Goal: Transaction & Acquisition: Purchase product/service

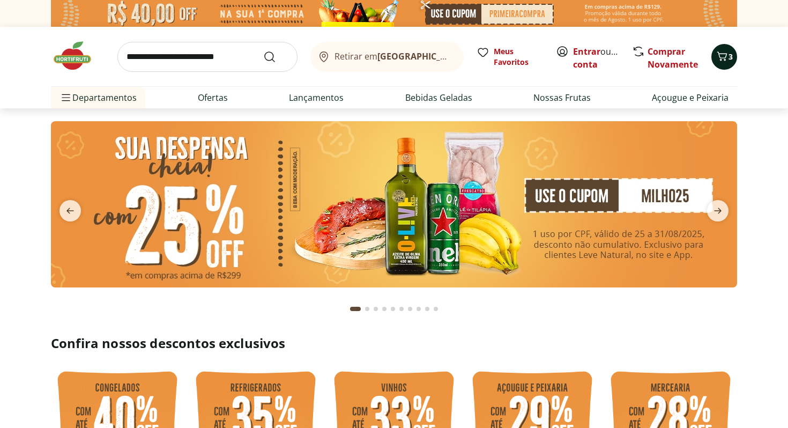
click at [727, 57] on icon "Carrinho" at bounding box center [721, 56] width 13 height 13
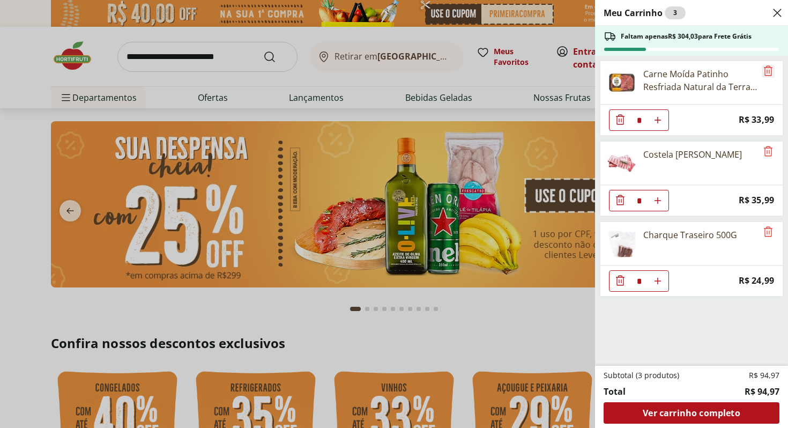
click at [764, 71] on icon "Remove" at bounding box center [767, 70] width 13 height 13
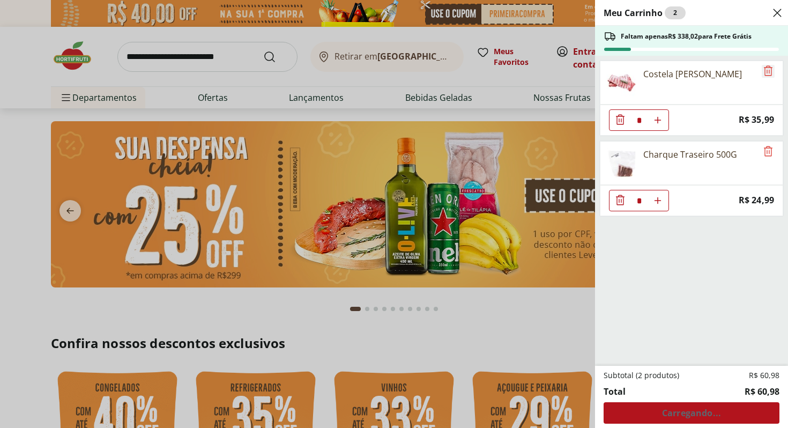
click at [764, 71] on icon "Remove" at bounding box center [767, 70] width 13 height 13
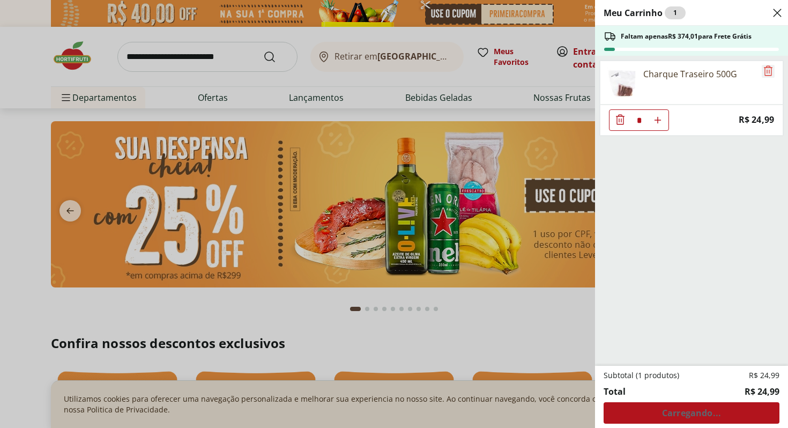
click at [764, 71] on icon "Remove" at bounding box center [767, 70] width 13 height 13
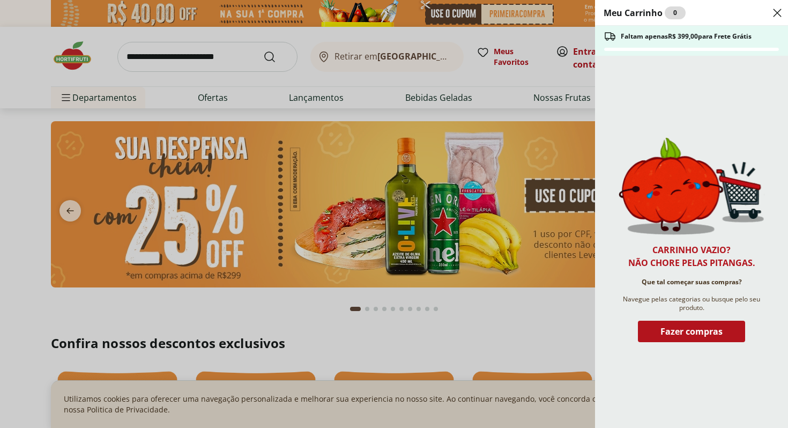
click at [776, 13] on use "Close" at bounding box center [777, 12] width 13 height 13
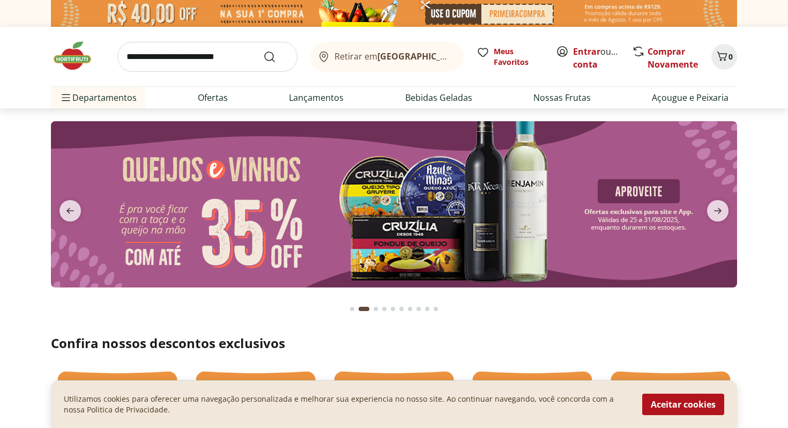
click at [363, 53] on span "Retirar em [GEOGRAPHIC_DATA]/[GEOGRAPHIC_DATA]" at bounding box center [393, 56] width 118 height 10
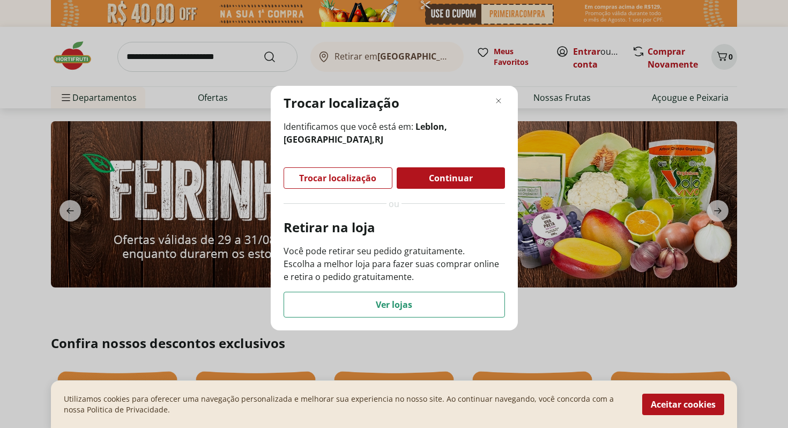
click at [436, 178] on span "Continuar" at bounding box center [451, 178] width 44 height 9
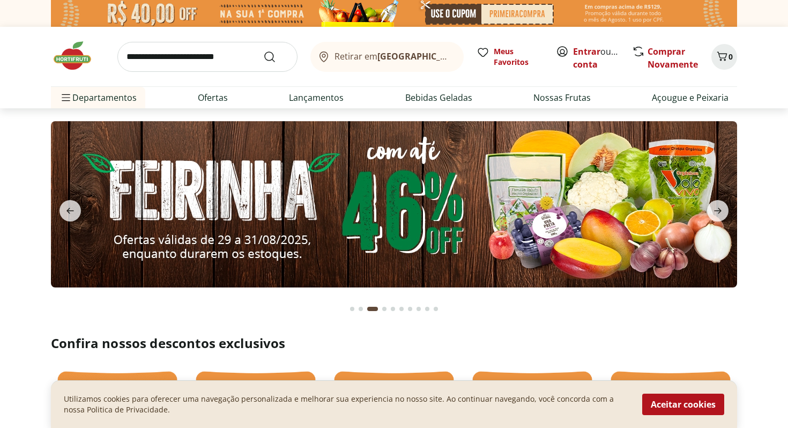
click at [207, 53] on input "search" at bounding box center [207, 57] width 180 height 30
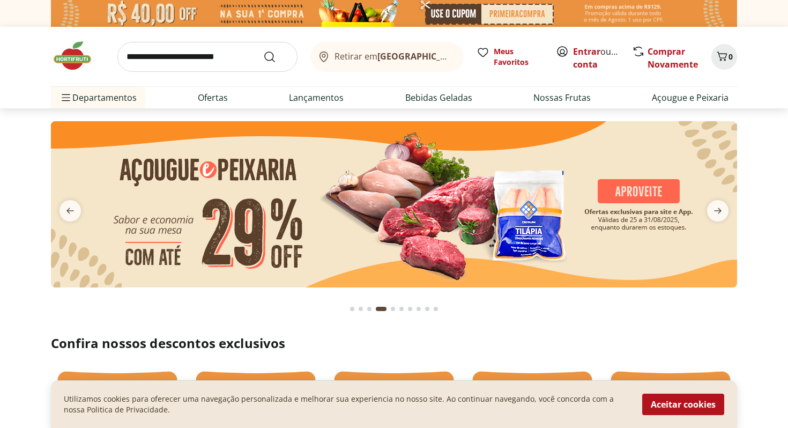
click at [771, 126] on section at bounding box center [394, 214] width 788 height 213
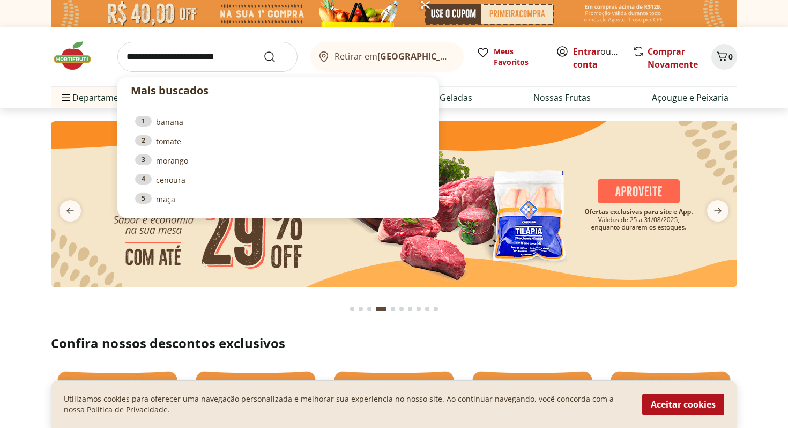
click at [205, 59] on input "search" at bounding box center [207, 57] width 180 height 30
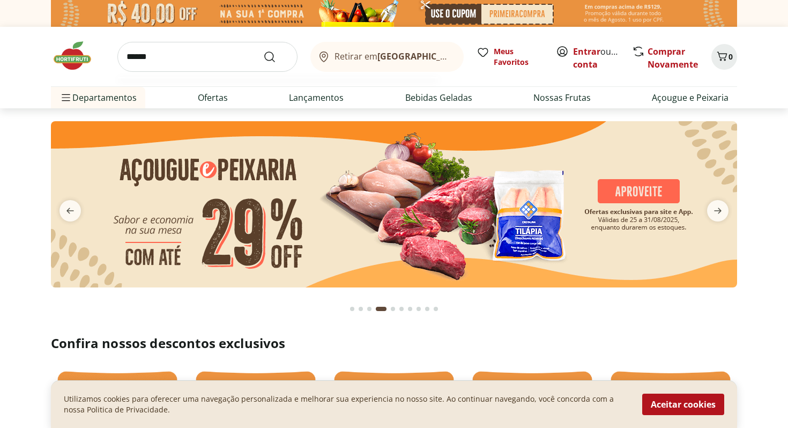
type input "******"
click at [263, 50] on button "Submit Search" at bounding box center [276, 56] width 26 height 13
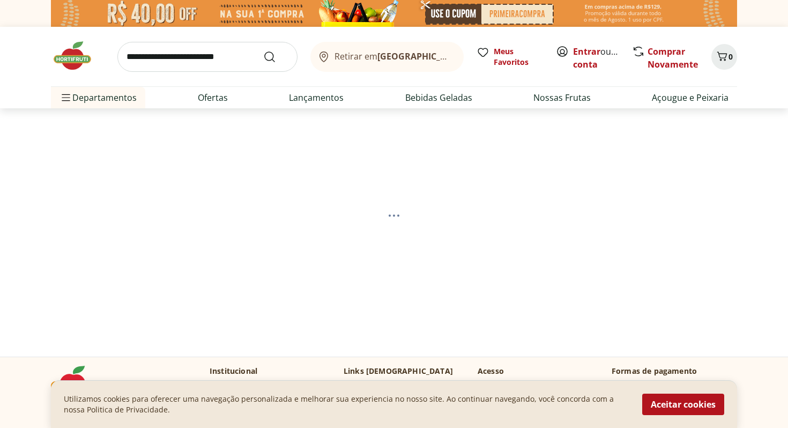
select select "**********"
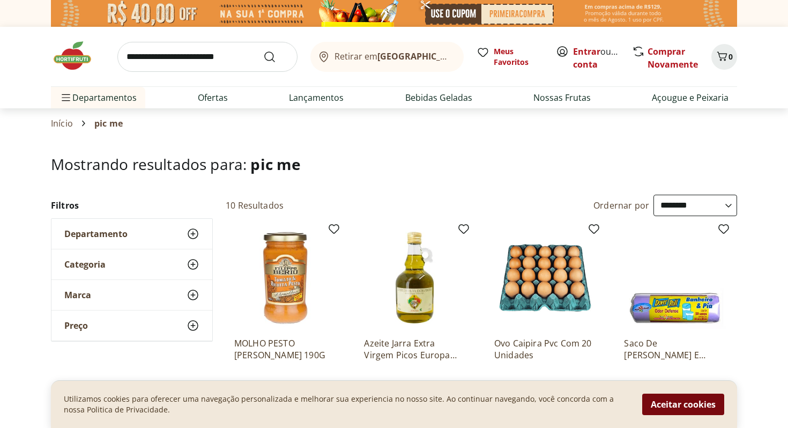
click at [692, 403] on button "Aceitar cookies" at bounding box center [683, 403] width 82 height 21
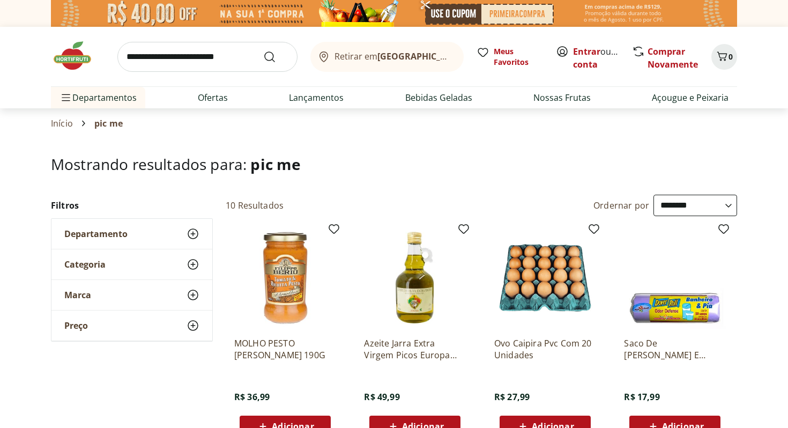
click at [175, 54] on input "search" at bounding box center [207, 57] width 180 height 30
type input "******"
click at [263, 50] on button "Submit Search" at bounding box center [276, 56] width 26 height 13
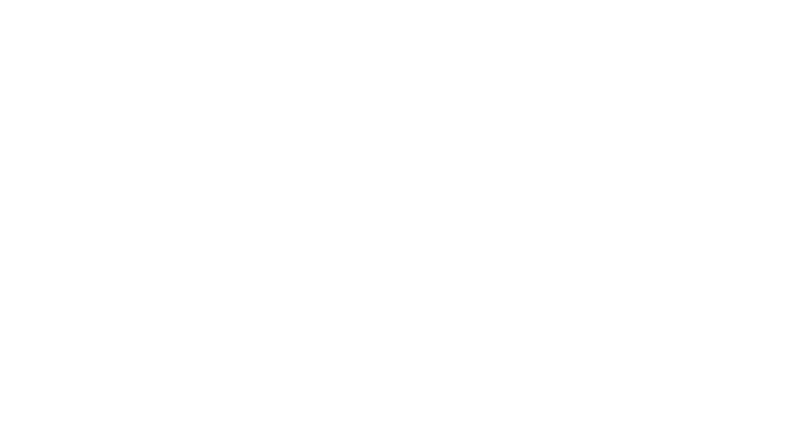
select select "**********"
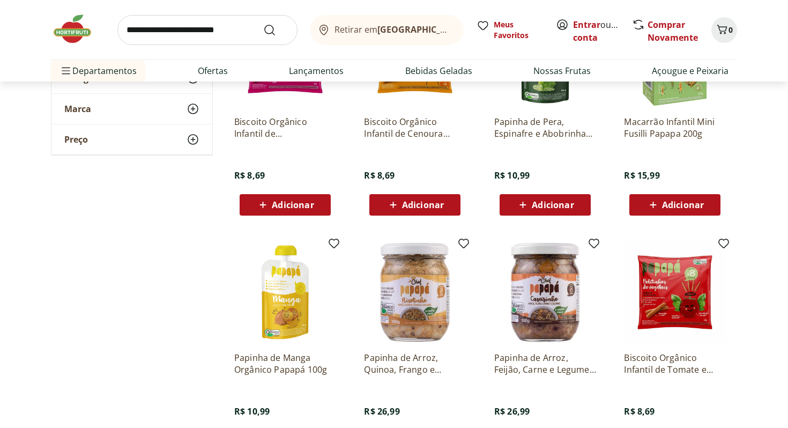
scroll to position [490, 0]
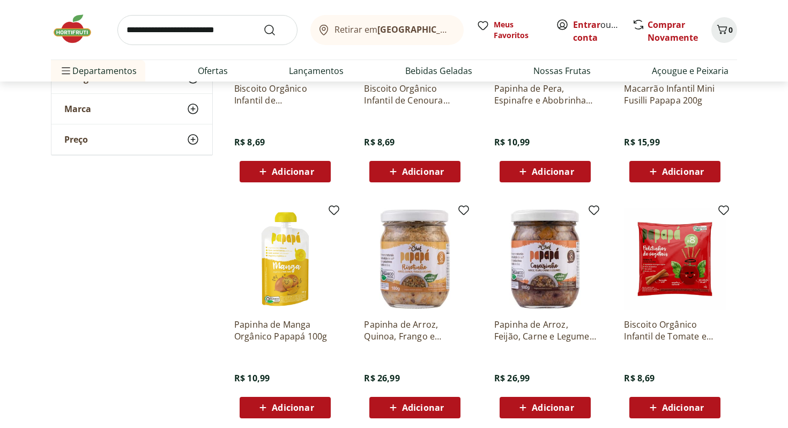
click at [315, 408] on div "Adicionar" at bounding box center [285, 407] width 74 height 19
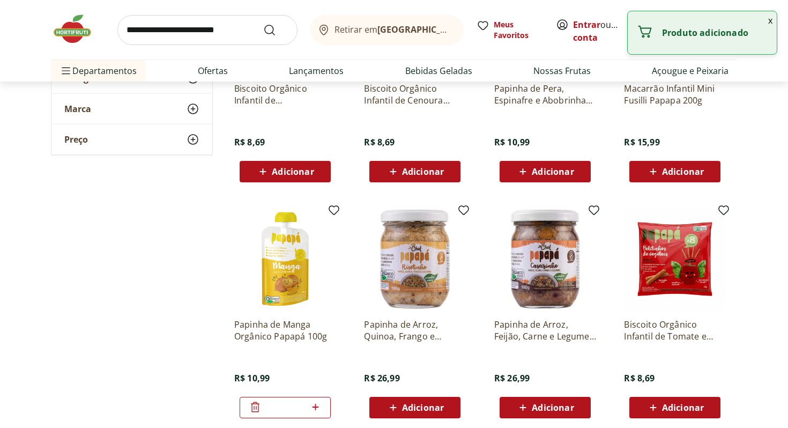
click at [315, 408] on icon at bounding box center [315, 406] width 6 height 6
type input "*"
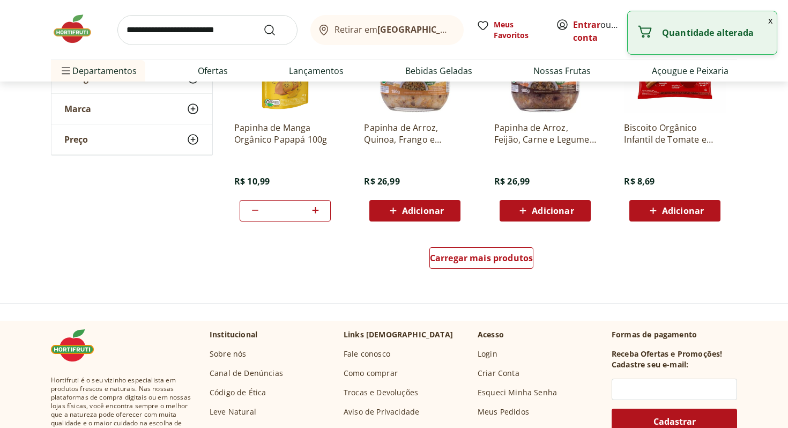
scroll to position [686, 0]
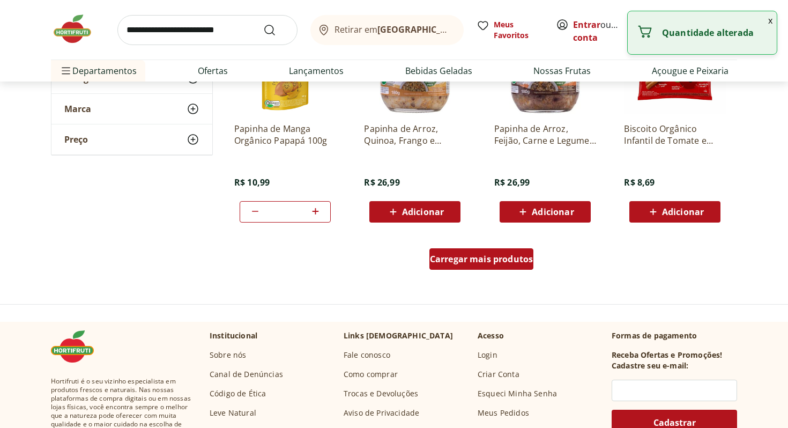
click at [474, 252] on div "Carregar mais produtos" at bounding box center [481, 258] width 104 height 21
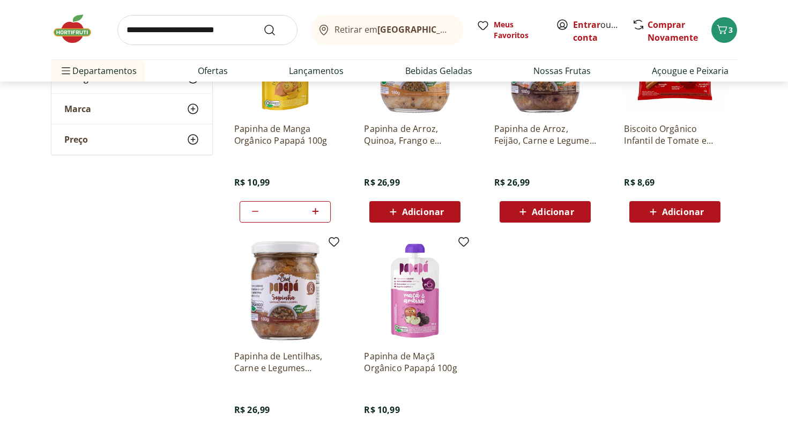
scroll to position [800, 0]
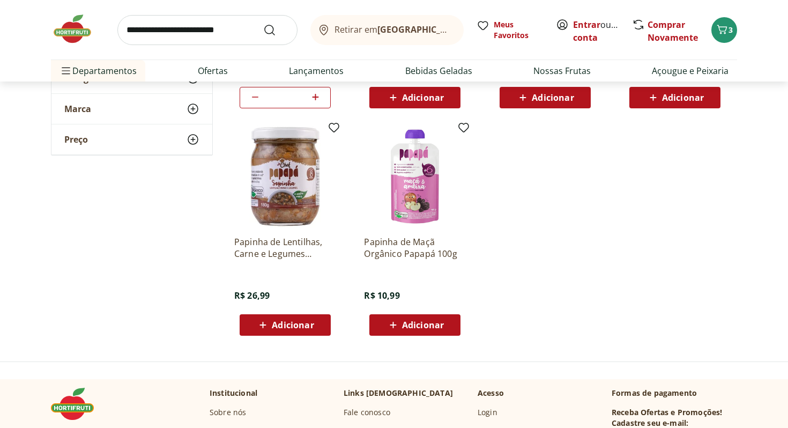
click at [448, 331] on div "Adicionar" at bounding box center [415, 324] width 74 height 19
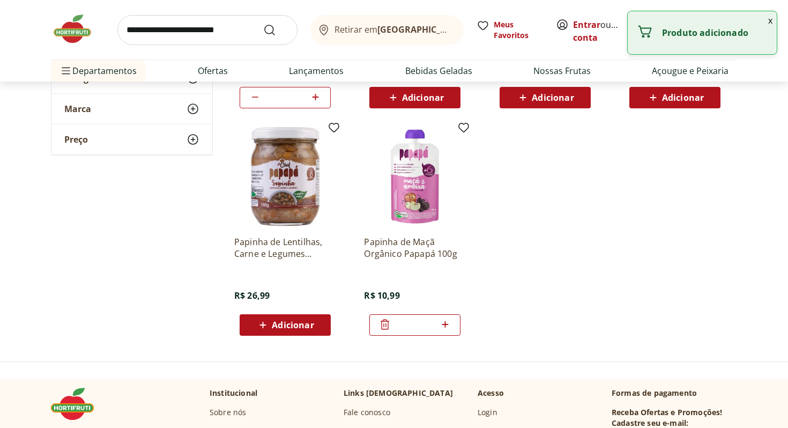
click at [448, 331] on span at bounding box center [444, 325] width 13 height 14
type input "*"
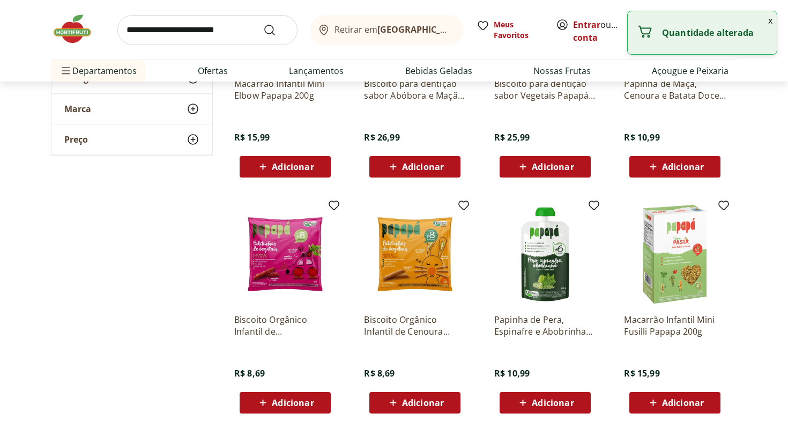
scroll to position [0, 0]
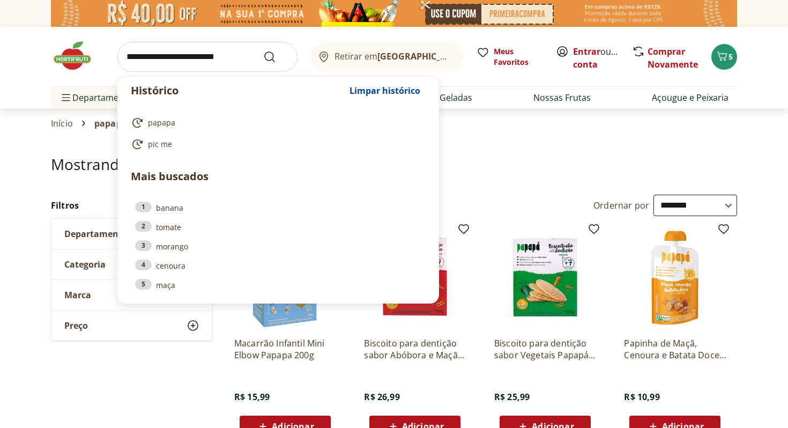
click at [228, 54] on input "search" at bounding box center [207, 57] width 180 height 30
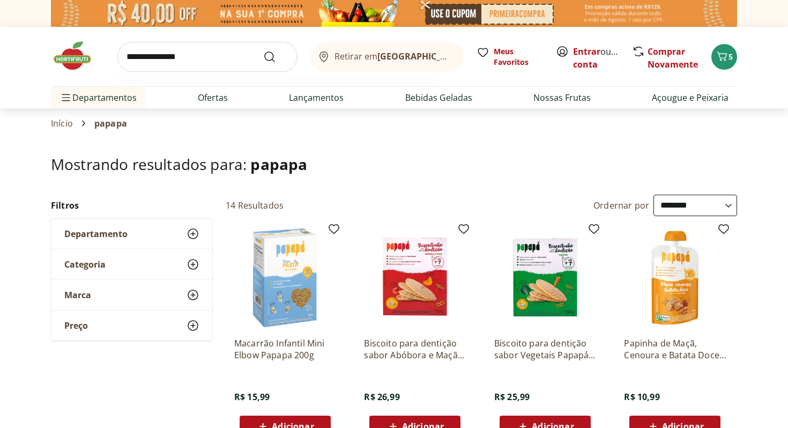
type input "**********"
click button "Submit Search" at bounding box center [276, 56] width 26 height 13
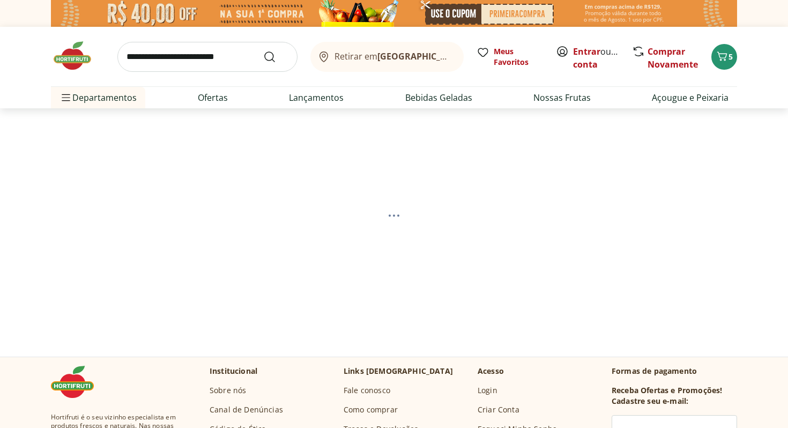
select select "**********"
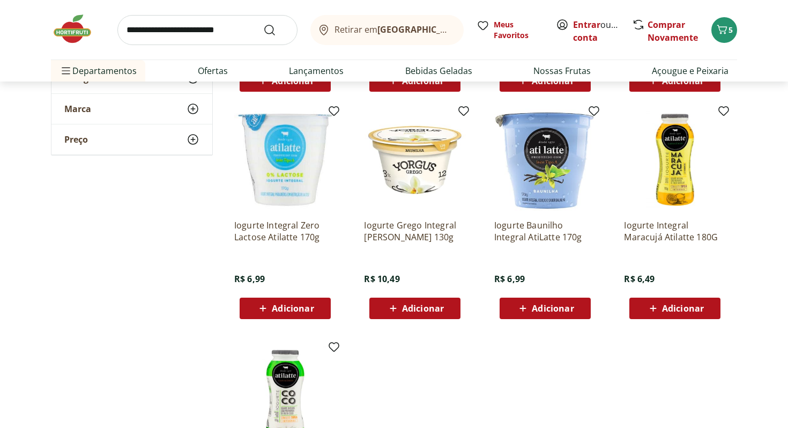
scroll to position [537, 0]
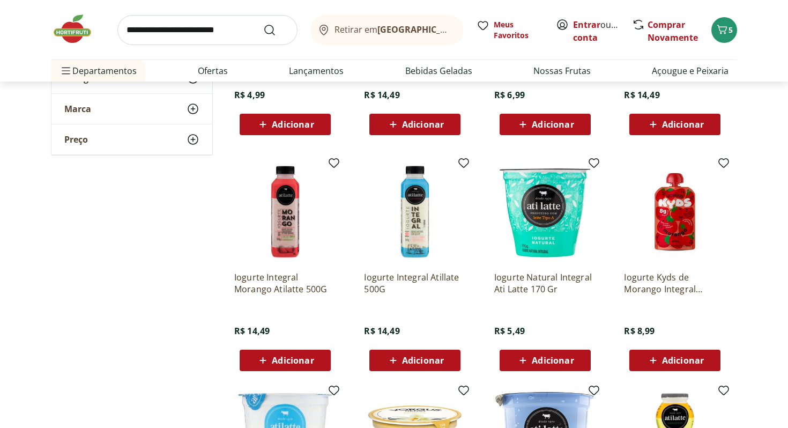
click at [687, 363] on span "Adicionar" at bounding box center [683, 360] width 42 height 9
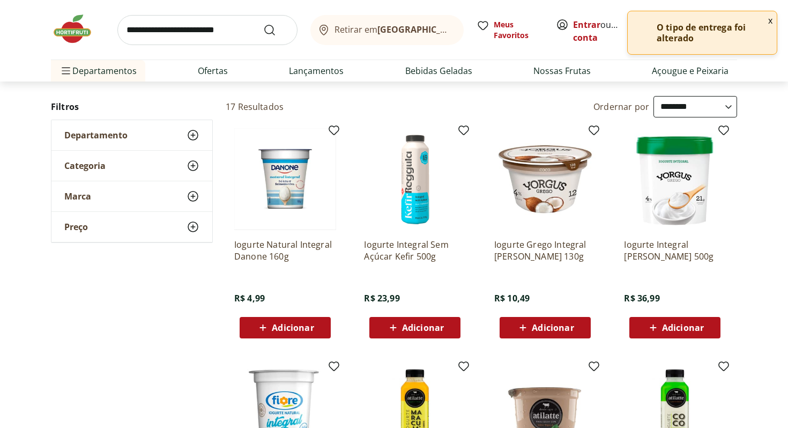
scroll to position [0, 0]
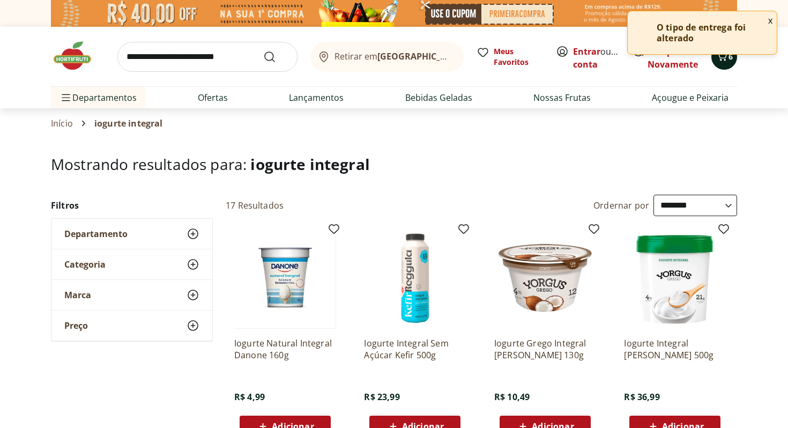
click at [726, 65] on button "6" at bounding box center [724, 57] width 26 height 26
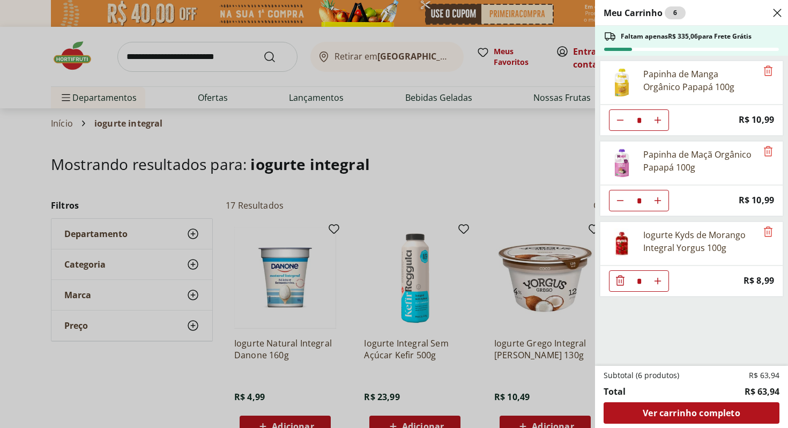
click at [660, 278] on icon "Aumentar Quantidade" at bounding box center [657, 280] width 9 height 9
type input "*"
click at [660, 278] on icon "Aumentar Quantidade" at bounding box center [657, 280] width 9 height 9
type input "*"
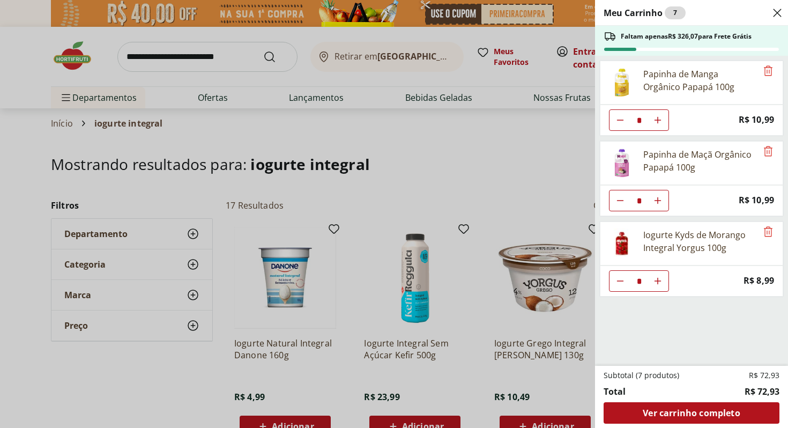
type input "*"
click at [620, 200] on use "Diminuir Quantidade" at bounding box center [620, 200] width 9 height 9
type input "*"
click at [620, 200] on icon "Diminuir Quantidade" at bounding box center [620, 199] width 13 height 13
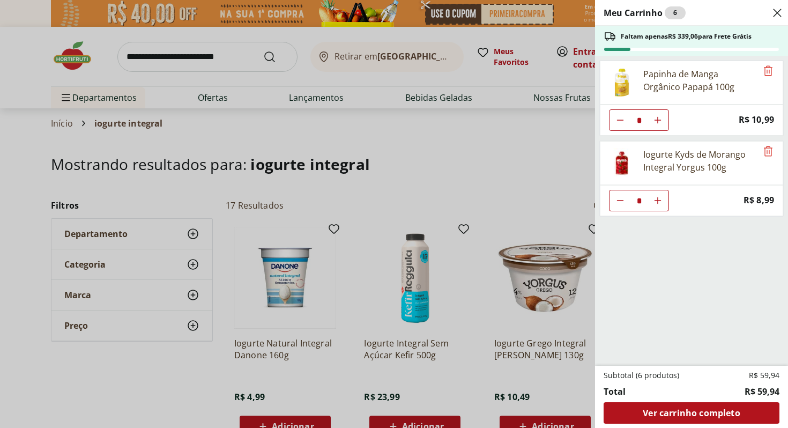
click at [776, 13] on use "Close" at bounding box center [777, 12] width 13 height 13
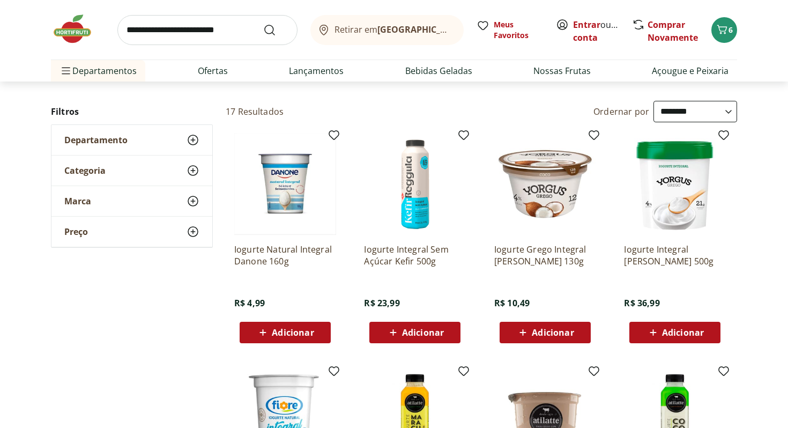
scroll to position [93, 0]
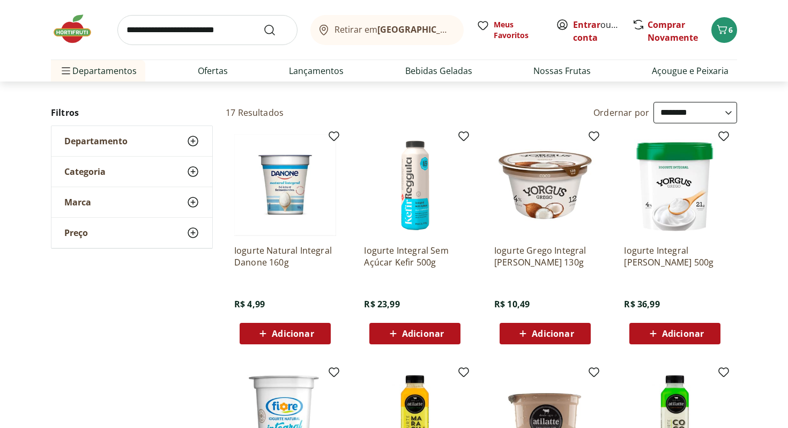
click at [313, 331] on span "Adicionar" at bounding box center [293, 333] width 42 height 9
click at [254, 331] on icon at bounding box center [255, 332] width 13 height 13
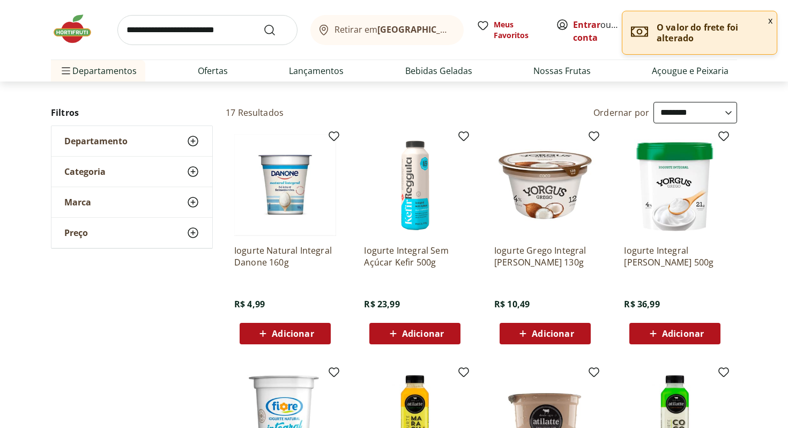
click at [771, 20] on button "x" at bounding box center [770, 20] width 13 height 18
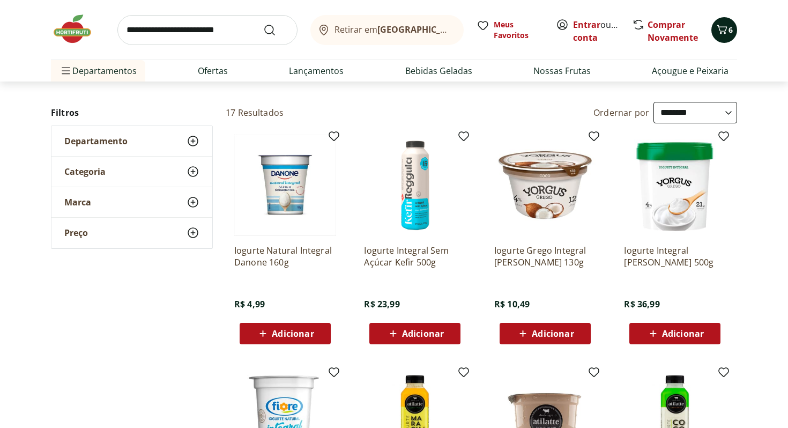
click at [734, 27] on button "6" at bounding box center [724, 30] width 26 height 26
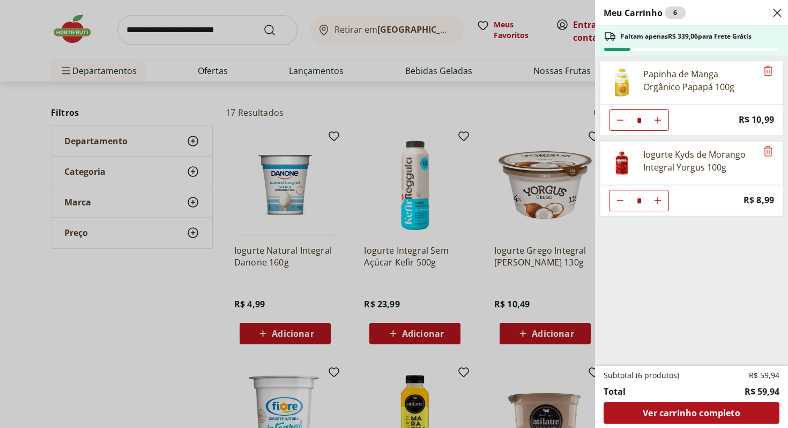
click at [617, 119] on use "Diminuir Quantidade" at bounding box center [620, 120] width 9 height 9
type input "*"
click at [616, 205] on button "Diminuir Quantidade" at bounding box center [619, 200] width 21 height 21
type input "*"
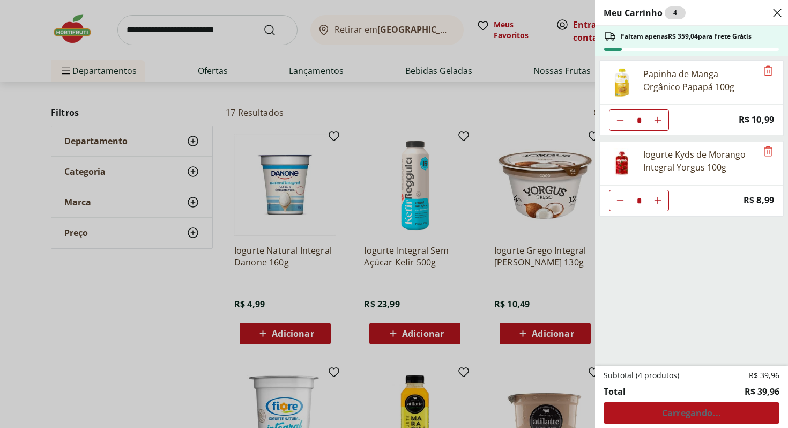
click at [616, 205] on button "Diminuir Quantidade" at bounding box center [619, 200] width 21 height 21
type input "*"
click at [617, 119] on icon "Diminuir Quantidade" at bounding box center [620, 120] width 9 height 9
type input "*"
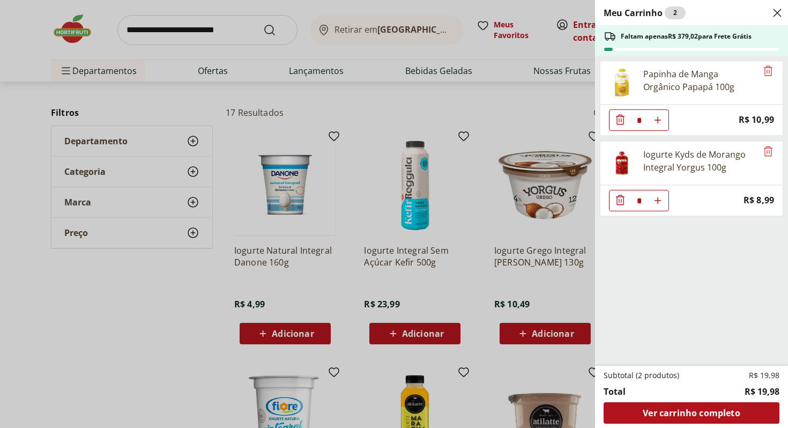
click at [107, 344] on div "Meu Carrinho 2 Faltam apenas R$ 379,02 para Frete Grátis Papinha de Manga Orgân…" at bounding box center [394, 214] width 788 height 428
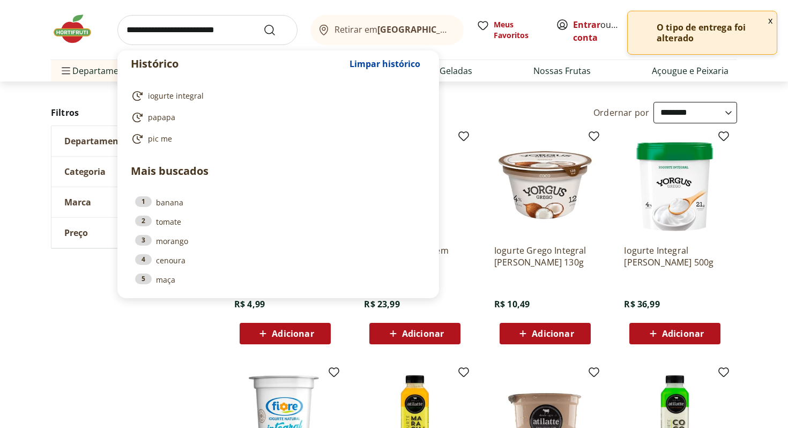
click at [234, 29] on input "search" at bounding box center [207, 30] width 180 height 30
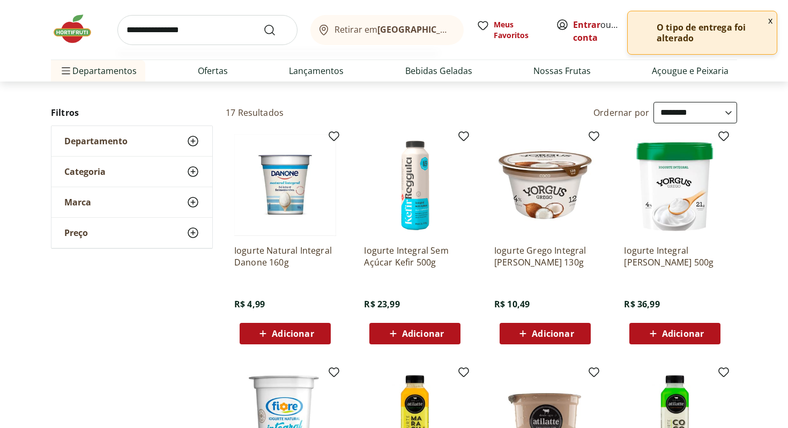
type input "**********"
click at [263, 24] on button "Submit Search" at bounding box center [276, 30] width 26 height 13
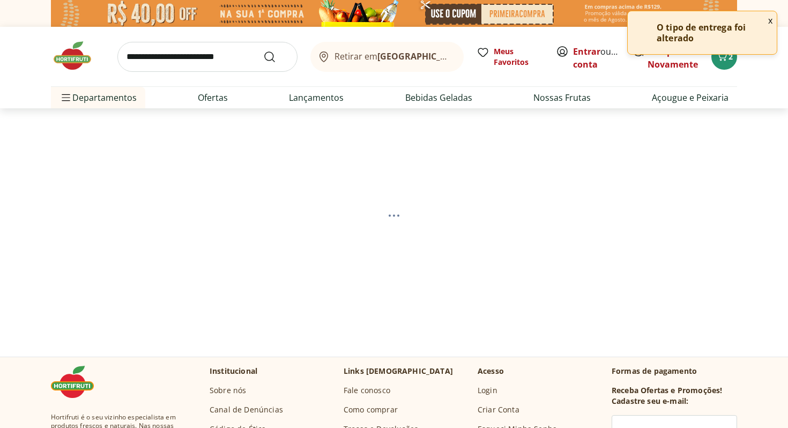
select select "**********"
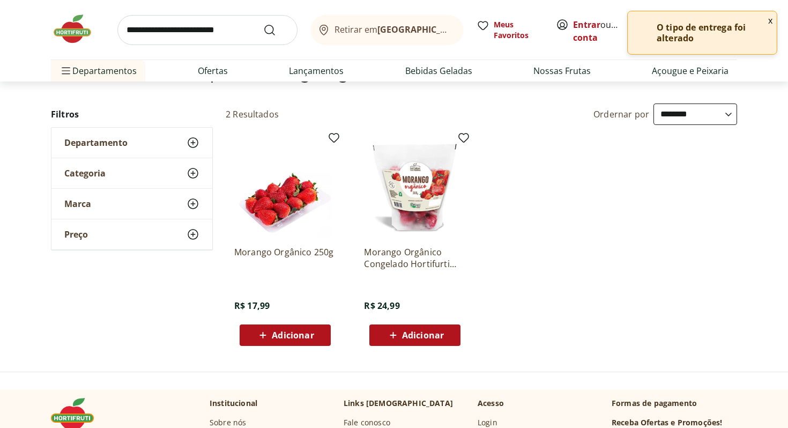
scroll to position [101, 0]
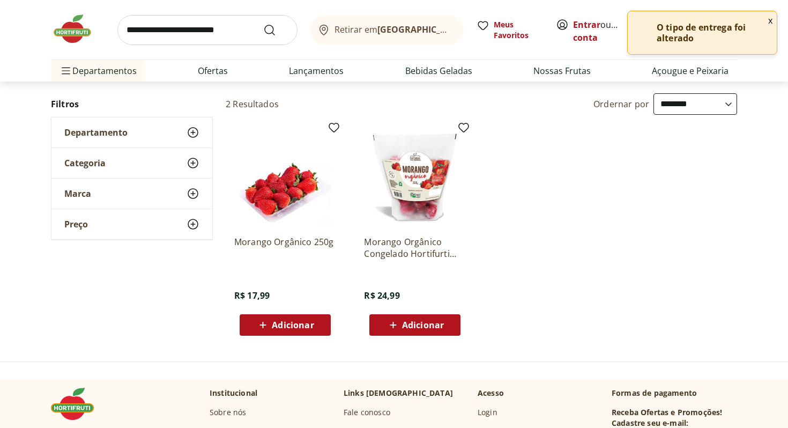
click at [294, 323] on span "Adicionar" at bounding box center [293, 324] width 42 height 9
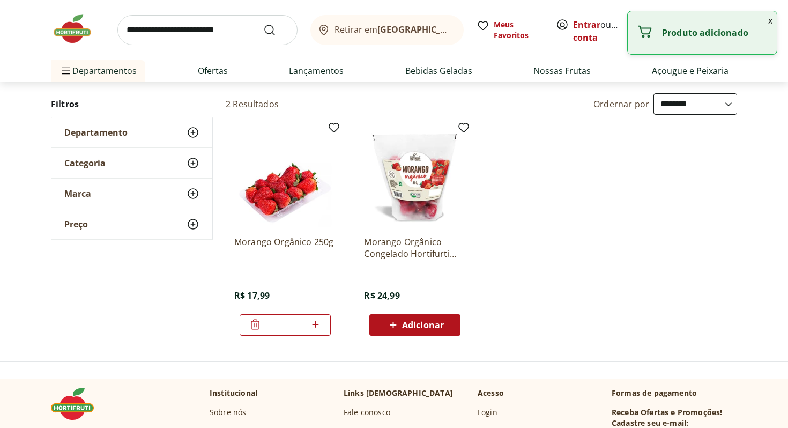
click at [212, 28] on input "search" at bounding box center [207, 30] width 180 height 30
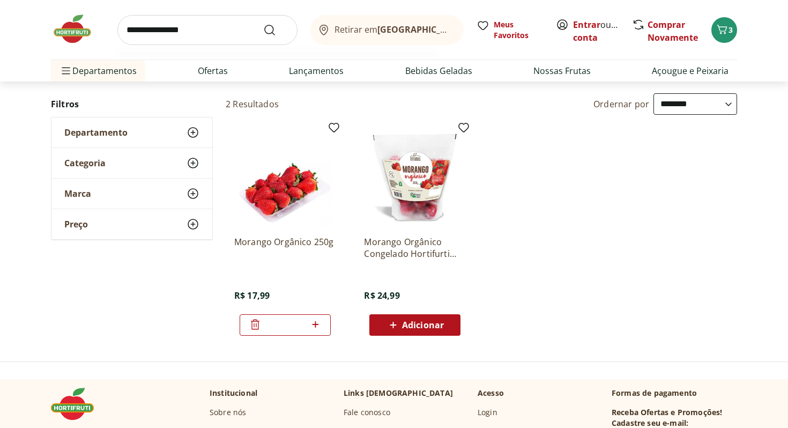
type input "**********"
click button "Submit Search" at bounding box center [276, 30] width 26 height 13
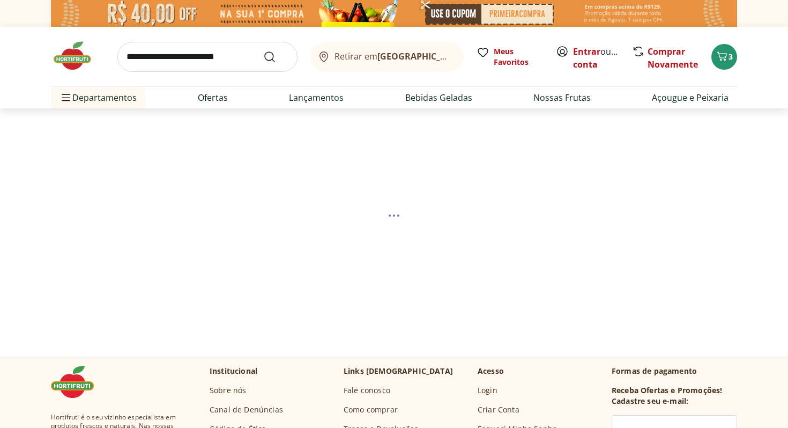
select select "**********"
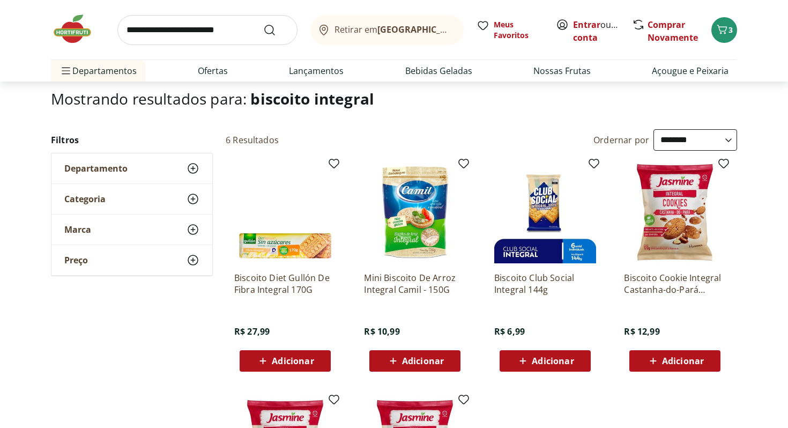
scroll to position [80, 0]
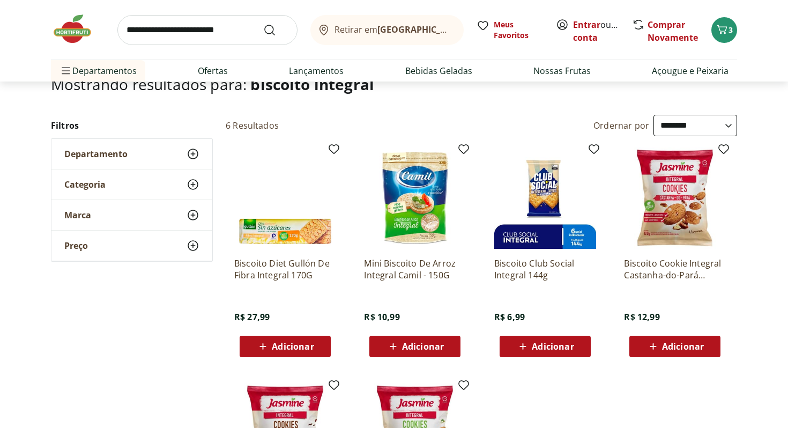
click at [157, 32] on input "search" at bounding box center [207, 30] width 180 height 30
type input "*********"
click at [263, 24] on button "Submit Search" at bounding box center [276, 30] width 26 height 13
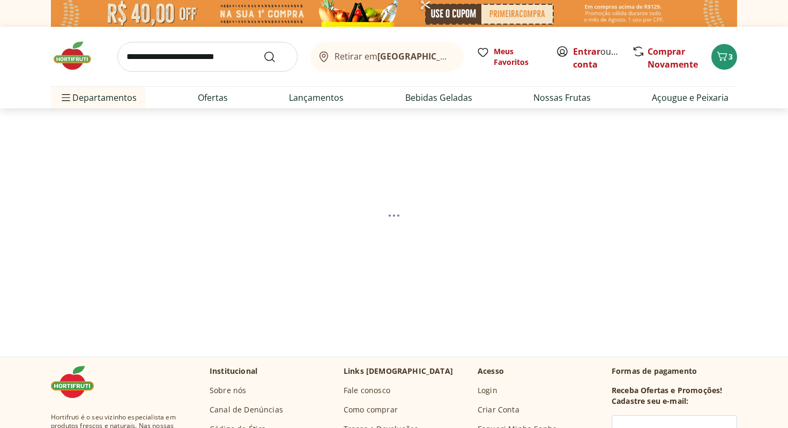
select select "**********"
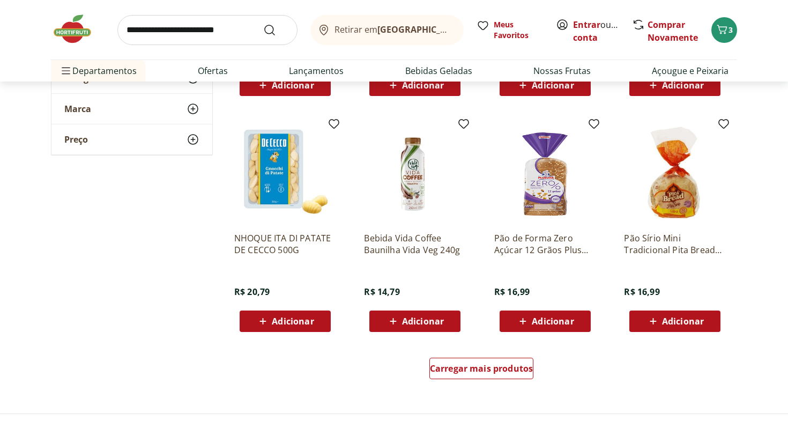
scroll to position [576, 0]
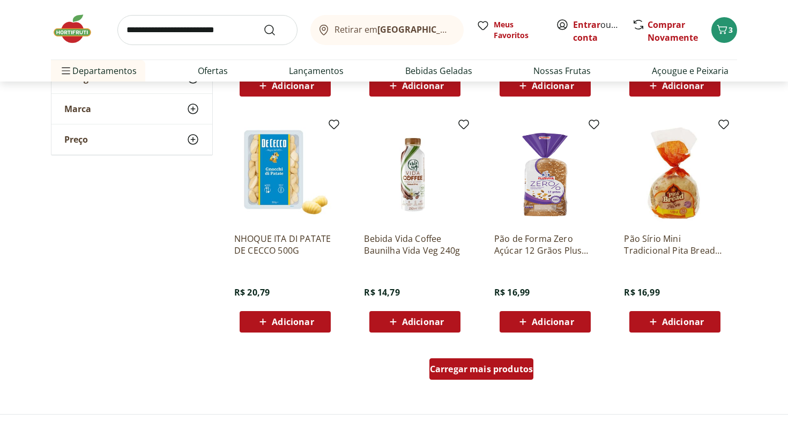
click at [475, 367] on span "Carregar mais produtos" at bounding box center [481, 368] width 103 height 9
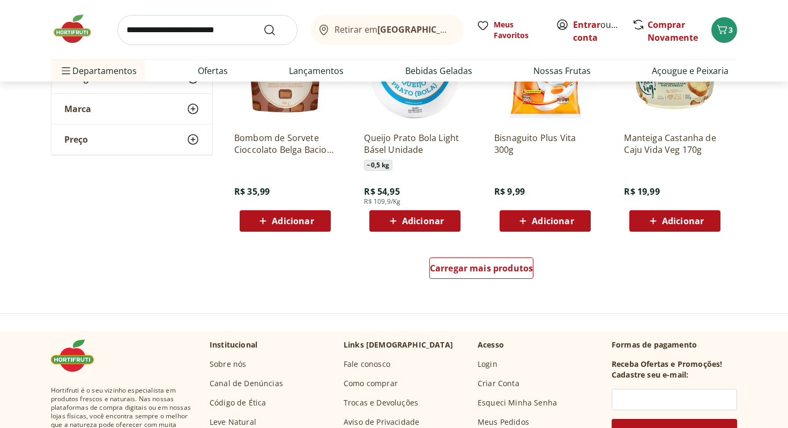
scroll to position [1376, 0]
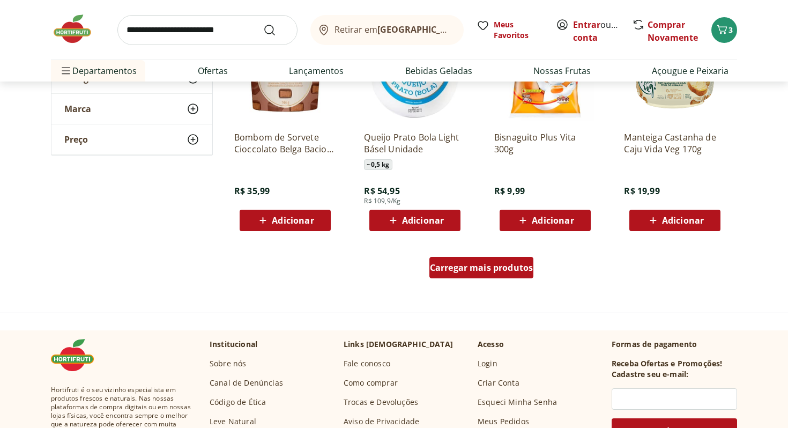
click at [491, 270] on span "Carregar mais produtos" at bounding box center [481, 267] width 103 height 9
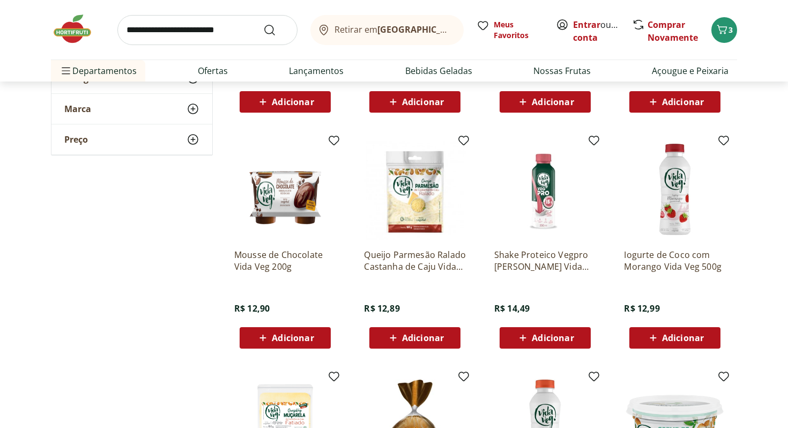
scroll to position [1722, 0]
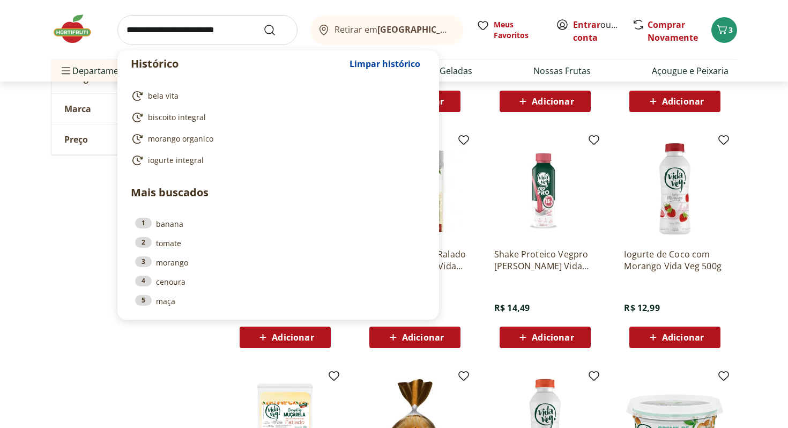
click at [224, 25] on input "search" at bounding box center [207, 30] width 180 height 30
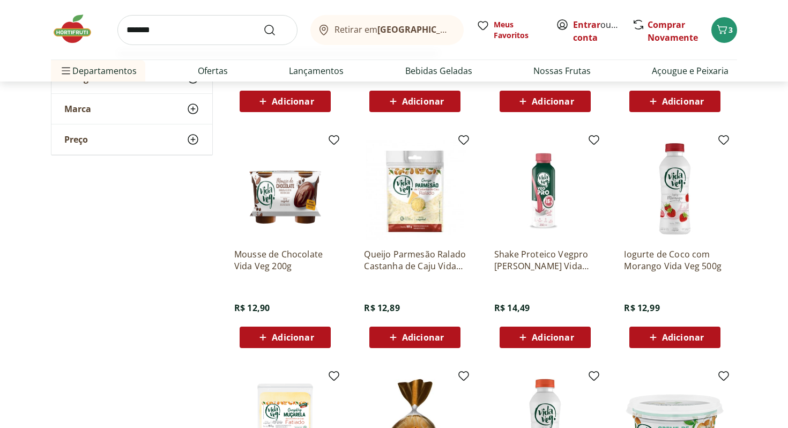
type input "********"
click button "Submit Search" at bounding box center [276, 30] width 26 height 13
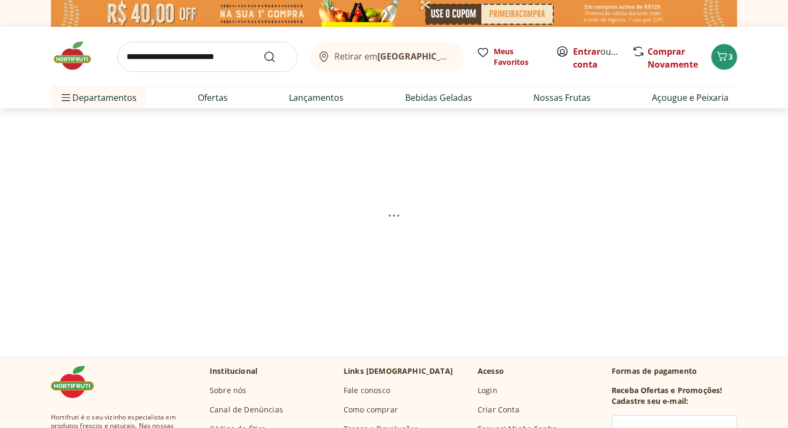
select select "**********"
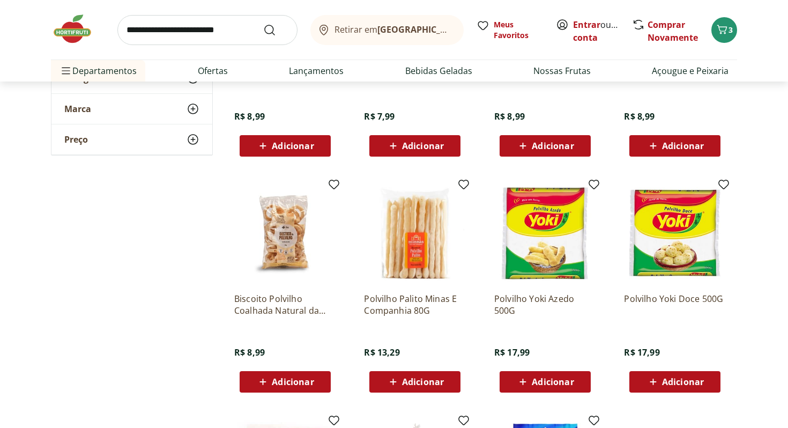
scroll to position [280, 0]
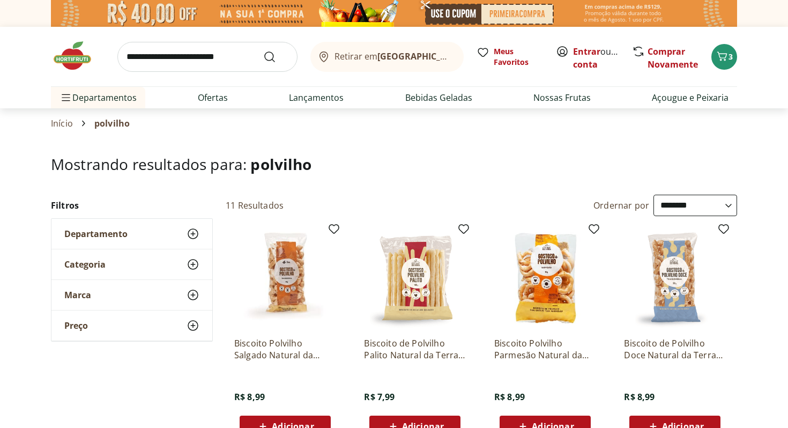
select select "**********"
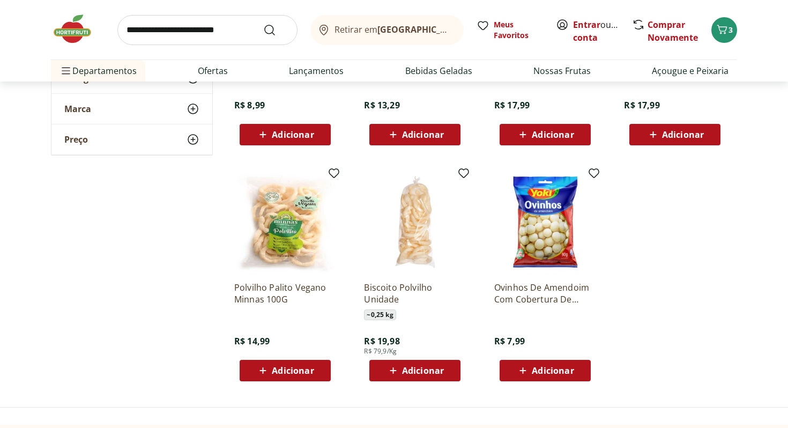
scroll to position [526, 0]
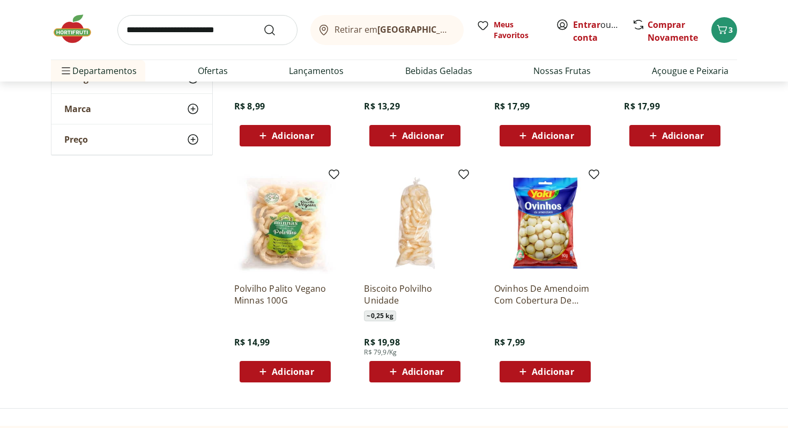
click at [549, 369] on span "Adicionar" at bounding box center [553, 371] width 42 height 9
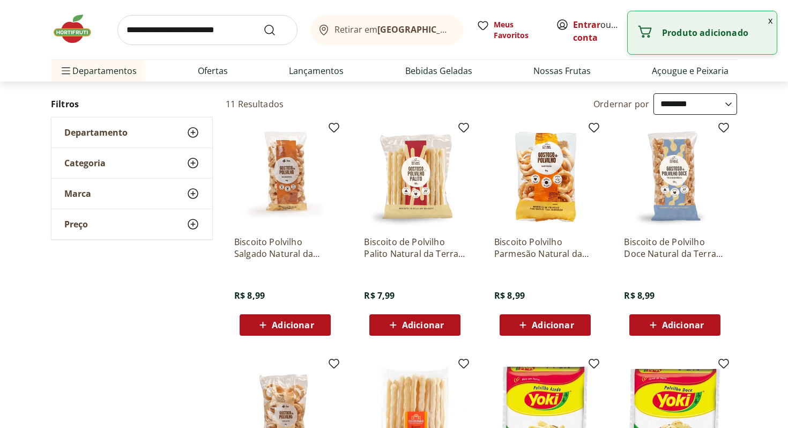
scroll to position [84, 0]
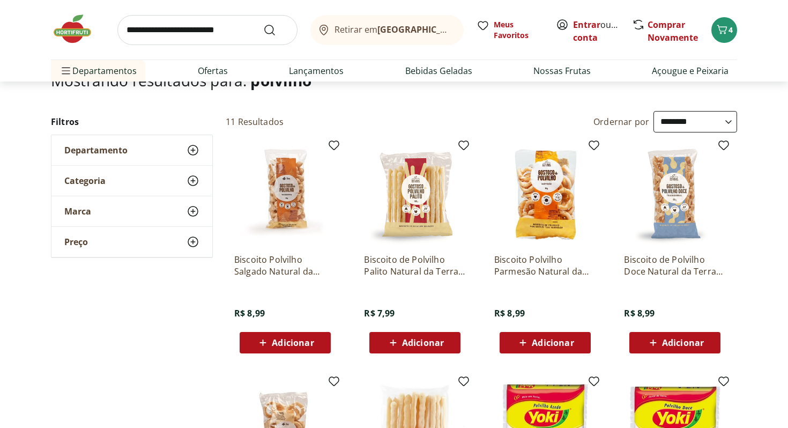
click at [295, 169] on img at bounding box center [285, 194] width 102 height 102
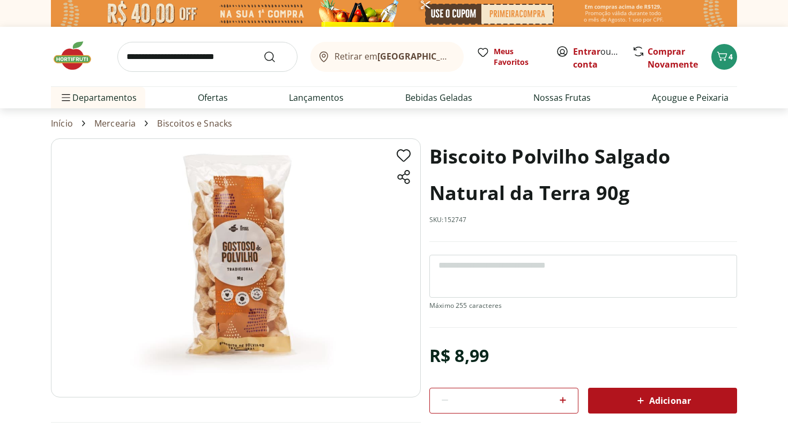
click at [655, 402] on span "Adicionar" at bounding box center [662, 400] width 57 height 13
click at [715, 57] on icon "Carrinho" at bounding box center [721, 56] width 13 height 13
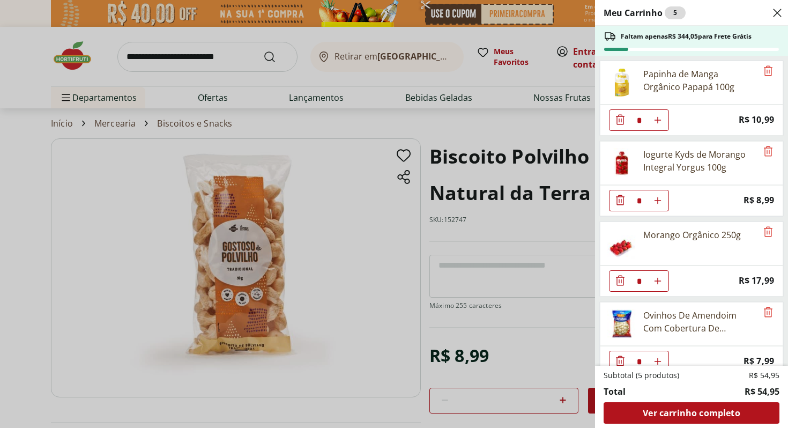
click at [141, 79] on div "Meu Carrinho 5 Faltam apenas R$ 344,05 para Frete Grátis Papinha de Manga Orgân…" at bounding box center [394, 214] width 788 height 428
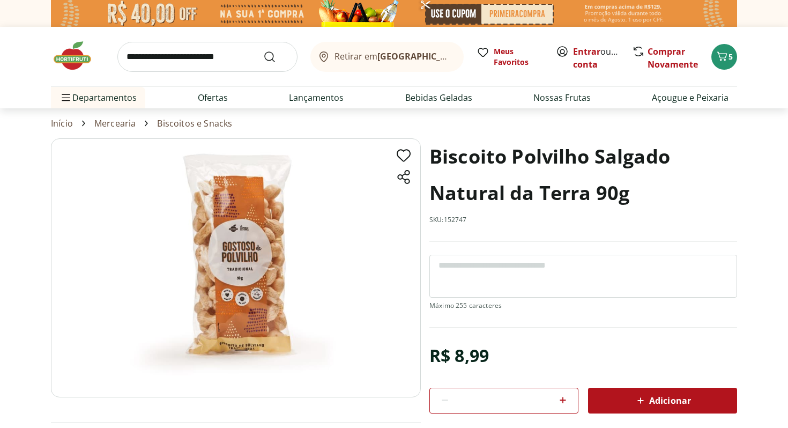
click at [77, 62] on img at bounding box center [78, 56] width 54 height 32
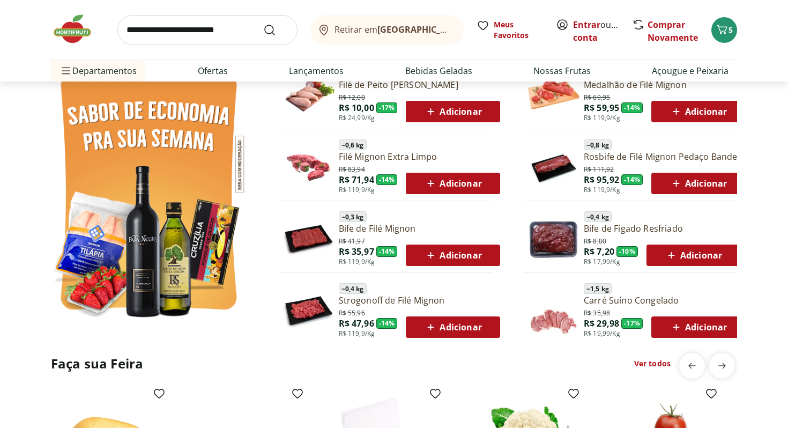
scroll to position [586, 0]
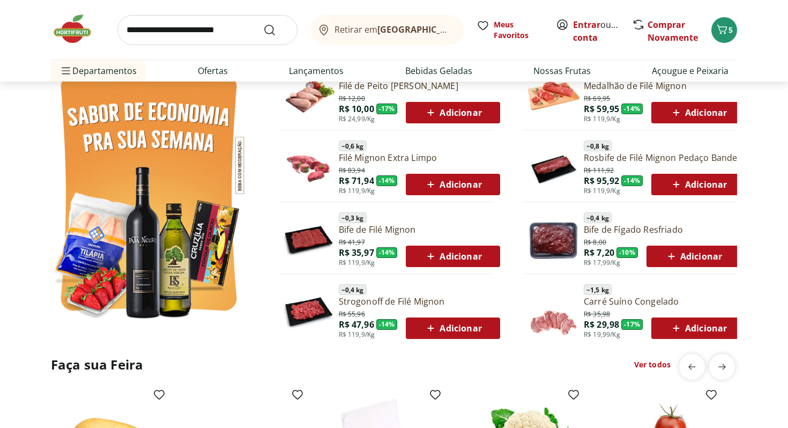
click at [453, 259] on span "Adicionar" at bounding box center [452, 256] width 57 height 13
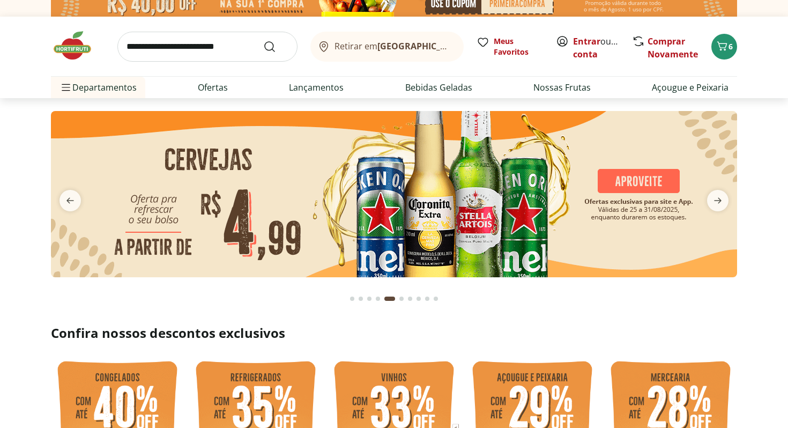
scroll to position [0, 0]
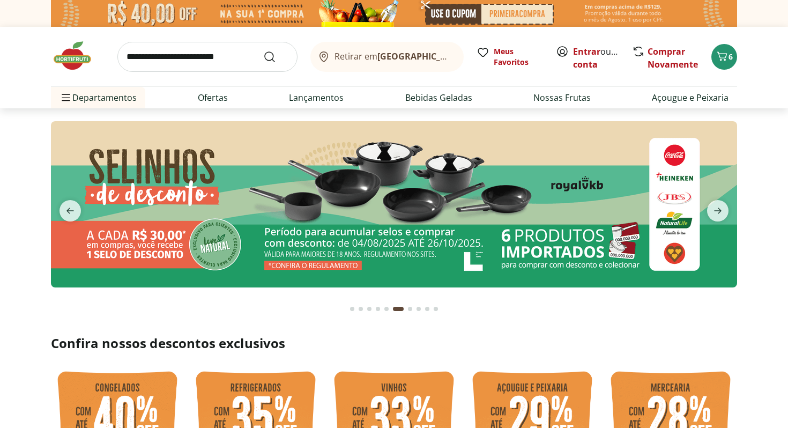
click at [182, 59] on input "search" at bounding box center [207, 57] width 180 height 30
type input "**********"
click at [263, 50] on button "Submit Search" at bounding box center [276, 56] width 26 height 13
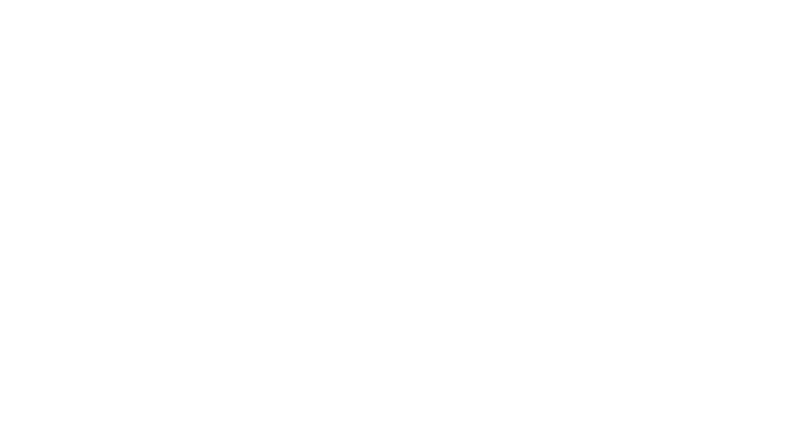
select select "**********"
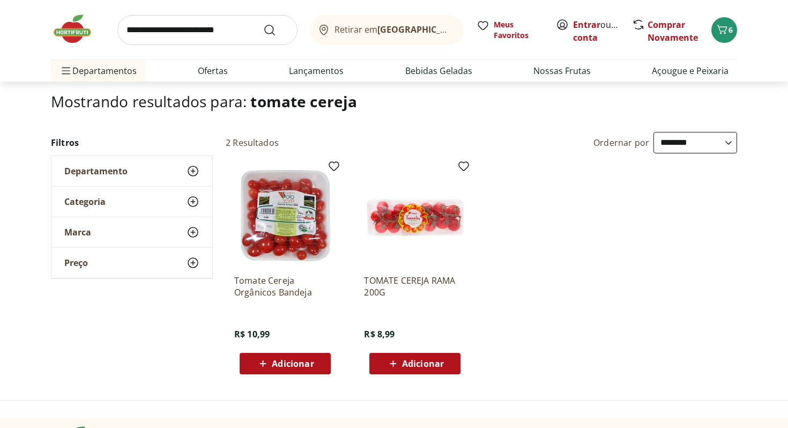
scroll to position [73, 0]
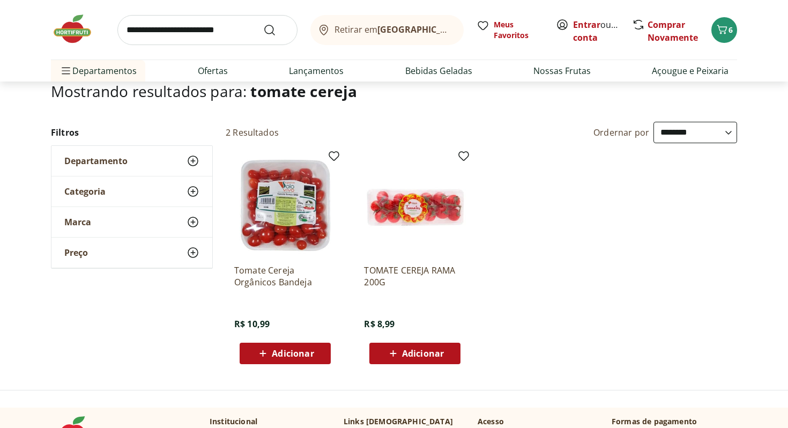
click at [325, 358] on button "Adicionar" at bounding box center [285, 352] width 91 height 21
click at [84, 29] on img at bounding box center [78, 29] width 54 height 32
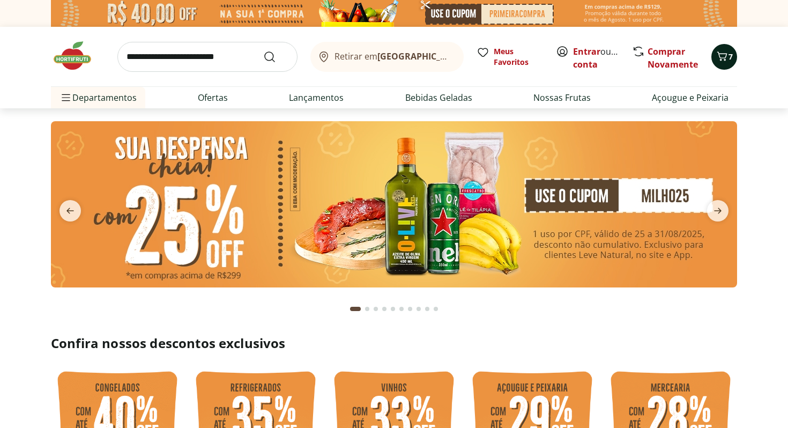
click at [721, 53] on icon "Carrinho" at bounding box center [722, 55] width 10 height 9
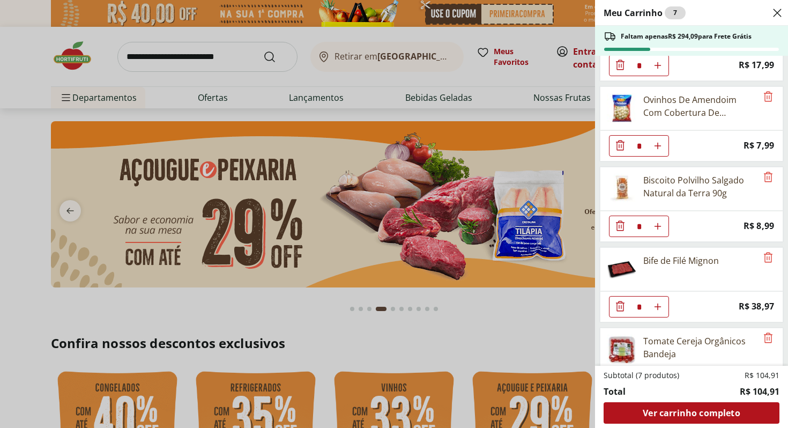
scroll to position [257, 0]
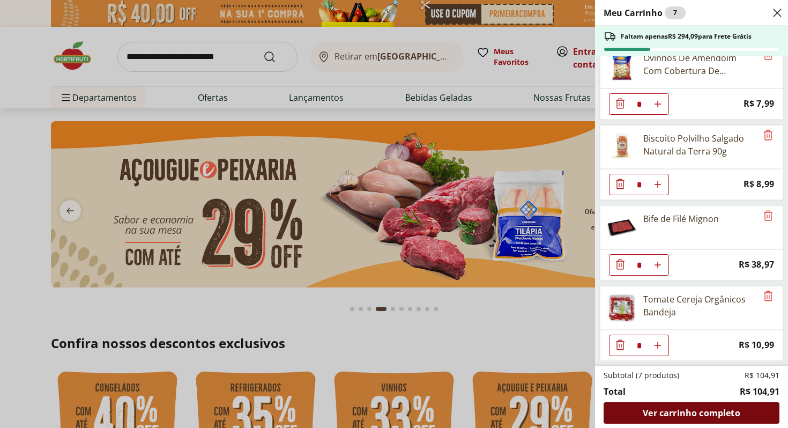
click at [697, 411] on span "Ver carrinho completo" at bounding box center [690, 412] width 97 height 9
